Goal: Information Seeking & Learning: Learn about a topic

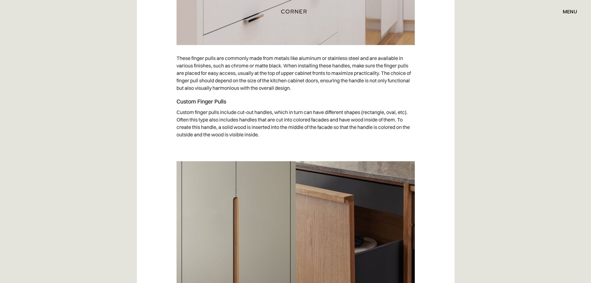
scroll to position [1613, 0]
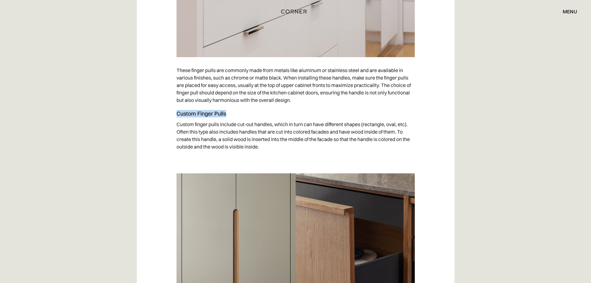
drag, startPoint x: 177, startPoint y: 114, endPoint x: 235, endPoint y: 113, distance: 57.4
click at [235, 113] on h4 "Custom Finger Pulls" at bounding box center [296, 113] width 238 height 7
copy h4 "Custom Finger Pulls"
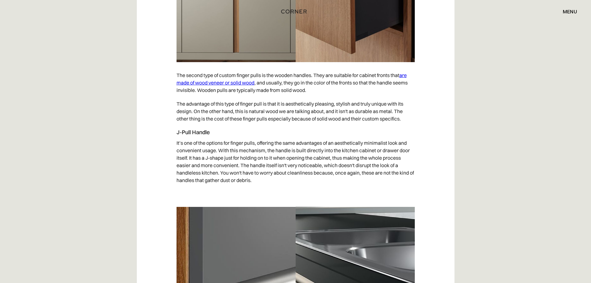
scroll to position [1861, 0]
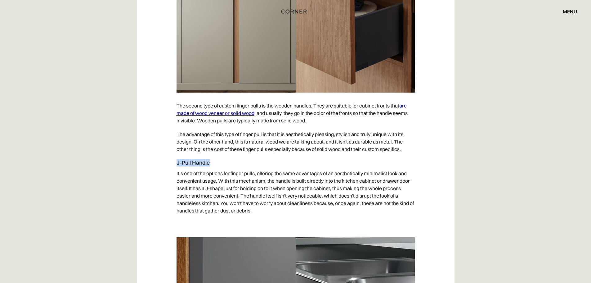
drag, startPoint x: 177, startPoint y: 161, endPoint x: 215, endPoint y: 163, distance: 37.6
click at [215, 163] on h4 "J-Pull Handle" at bounding box center [296, 162] width 238 height 7
copy h4 "J-Pull Handle"
click at [262, 181] on p "It’s one of the options for finger pulls, offering the same advantages of an ae…" at bounding box center [296, 191] width 238 height 51
click at [176, 173] on div "Handleless kitchens have become an elegant and modern trend among design interi…" at bounding box center [296, 104] width 318 height 3170
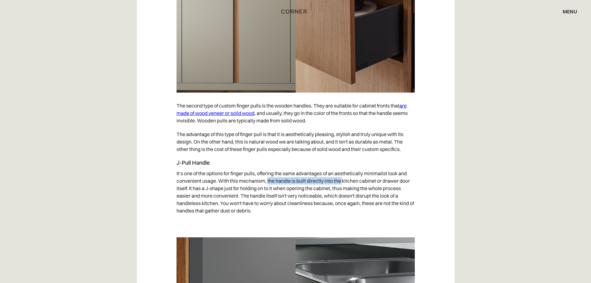
drag, startPoint x: 268, startPoint y: 181, endPoint x: 342, endPoint y: 182, distance: 73.8
click at [342, 182] on p "It’s one of the options for finger pulls, offering the same advantages of an ae…" at bounding box center [296, 191] width 238 height 51
copy p "the handle is built directly into the"
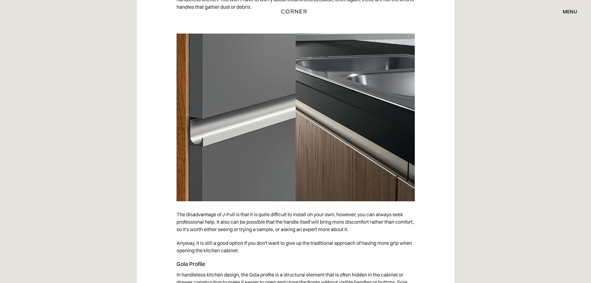
scroll to position [2047, 0]
